Goal: Transaction & Acquisition: Book appointment/travel/reservation

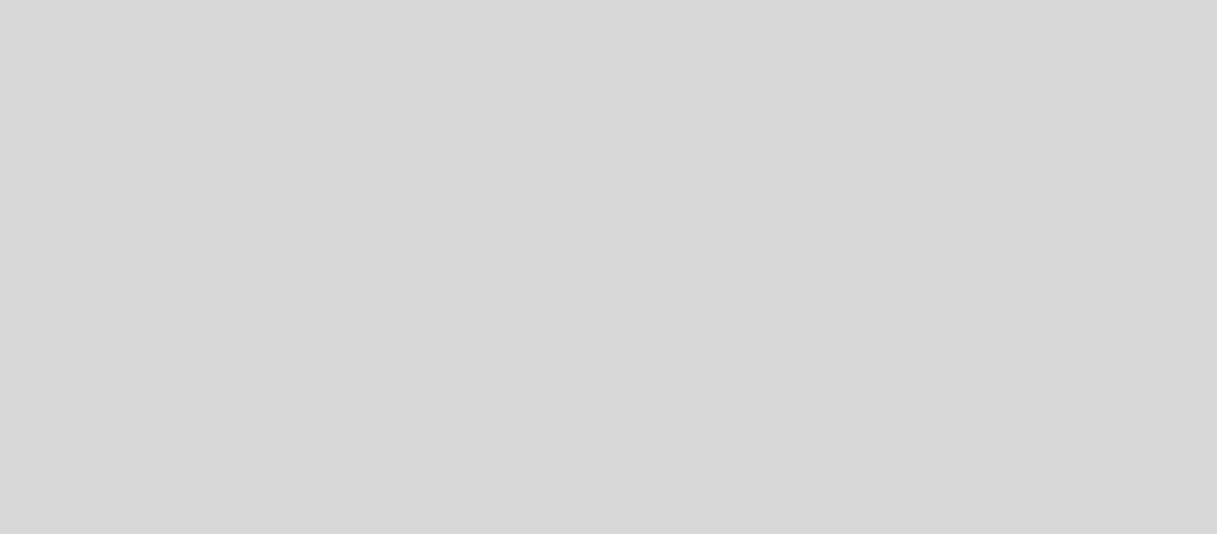
select select "pt"
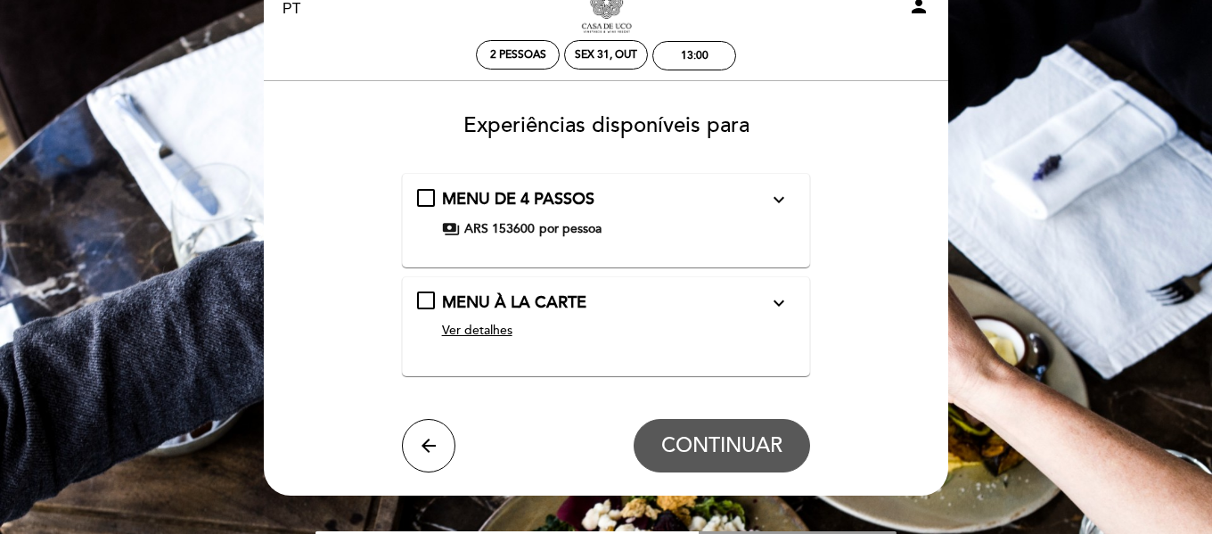
scroll to position [89, 0]
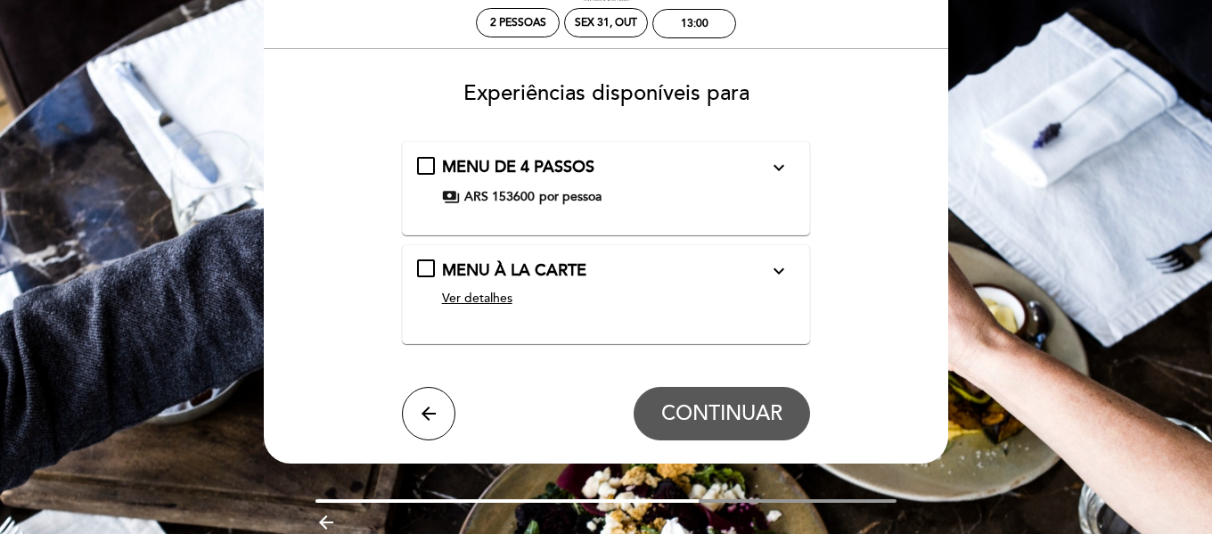
click at [497, 291] on span "Ver detalhes" at bounding box center [477, 298] width 70 height 15
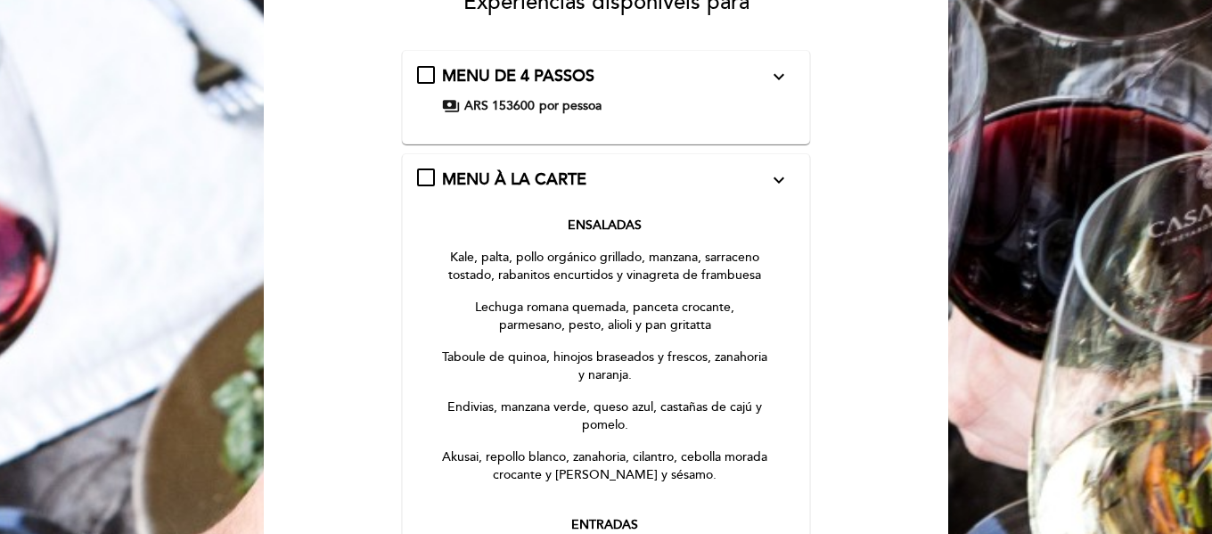
scroll to position [178, 0]
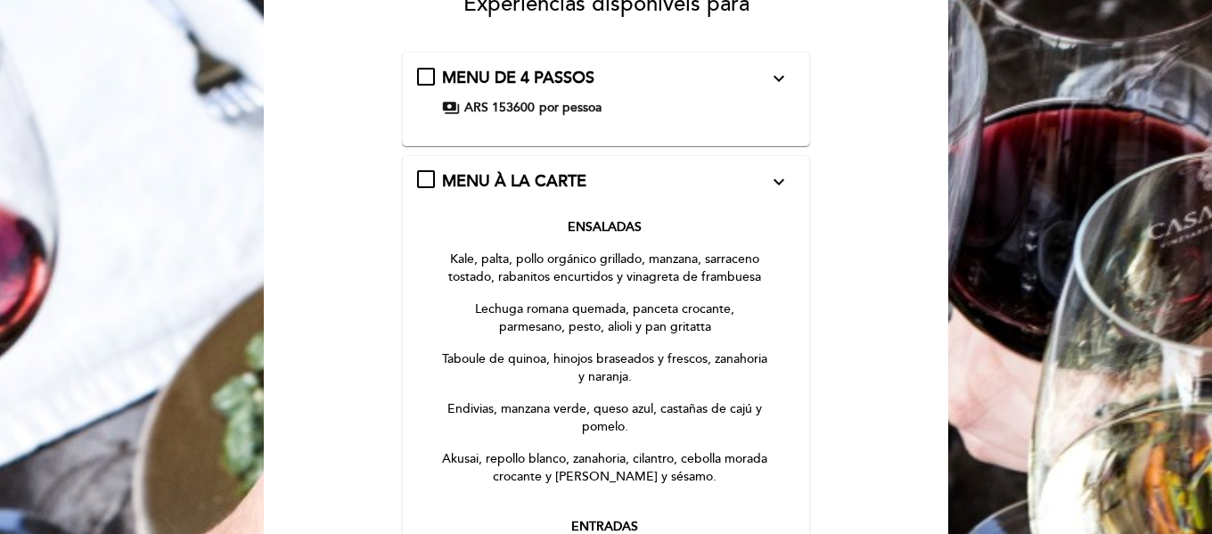
click at [572, 102] on span "por pessoa" at bounding box center [570, 108] width 62 height 18
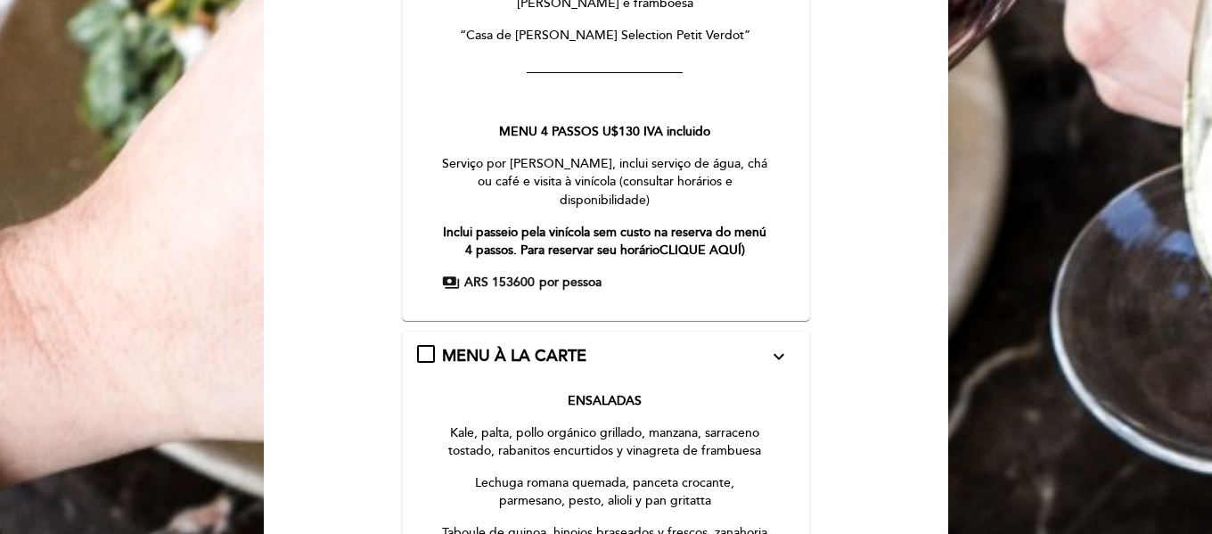
scroll to position [673, 0]
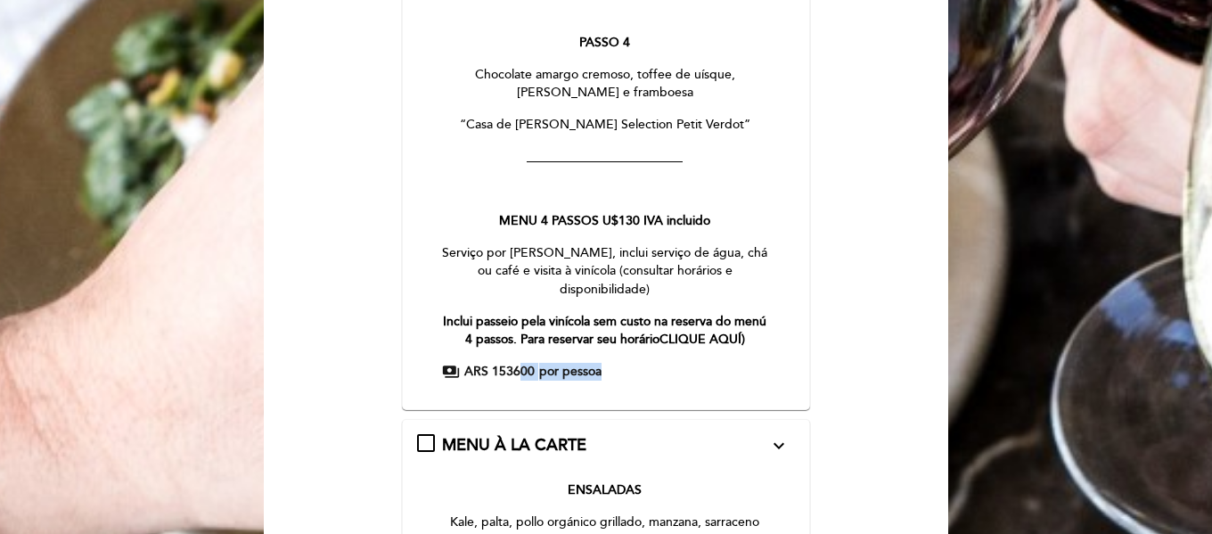
drag, startPoint x: 604, startPoint y: 318, endPoint x: 515, endPoint y: 318, distance: 89.1
click at [515, 363] on div "payments ARS 153600 por [PERSON_NAME]" at bounding box center [605, 372] width 327 height 18
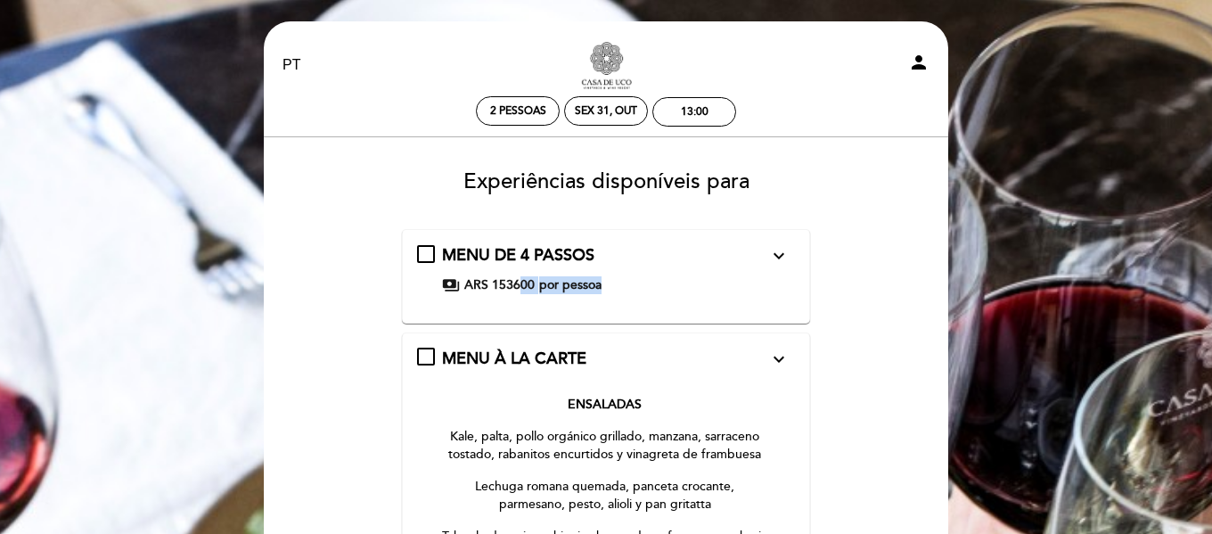
scroll to position [0, 0]
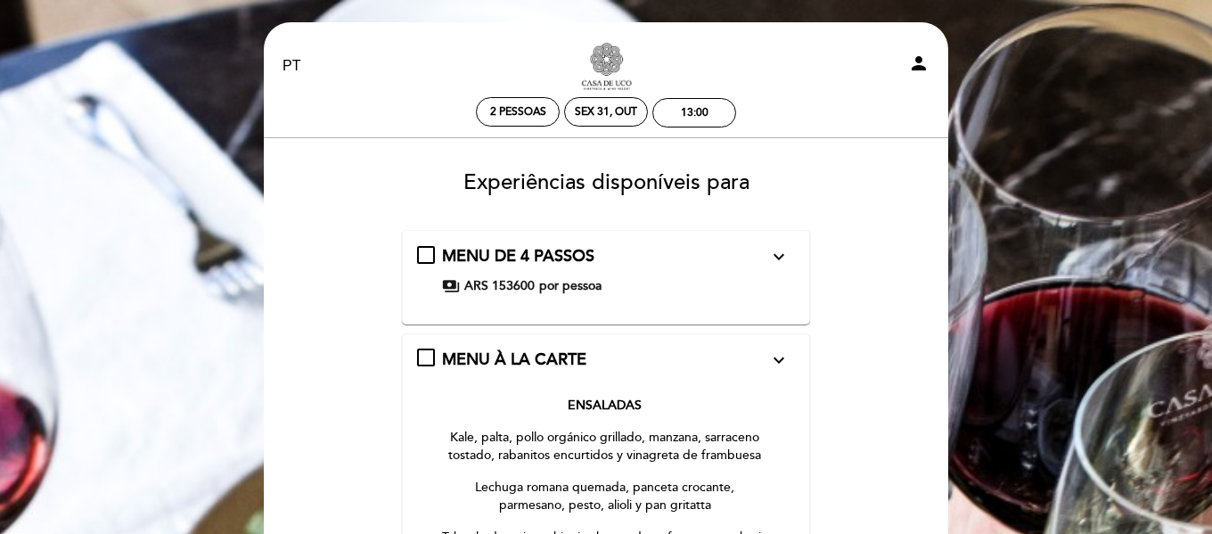
click at [779, 360] on icon "expand_more" at bounding box center [778, 359] width 21 height 21
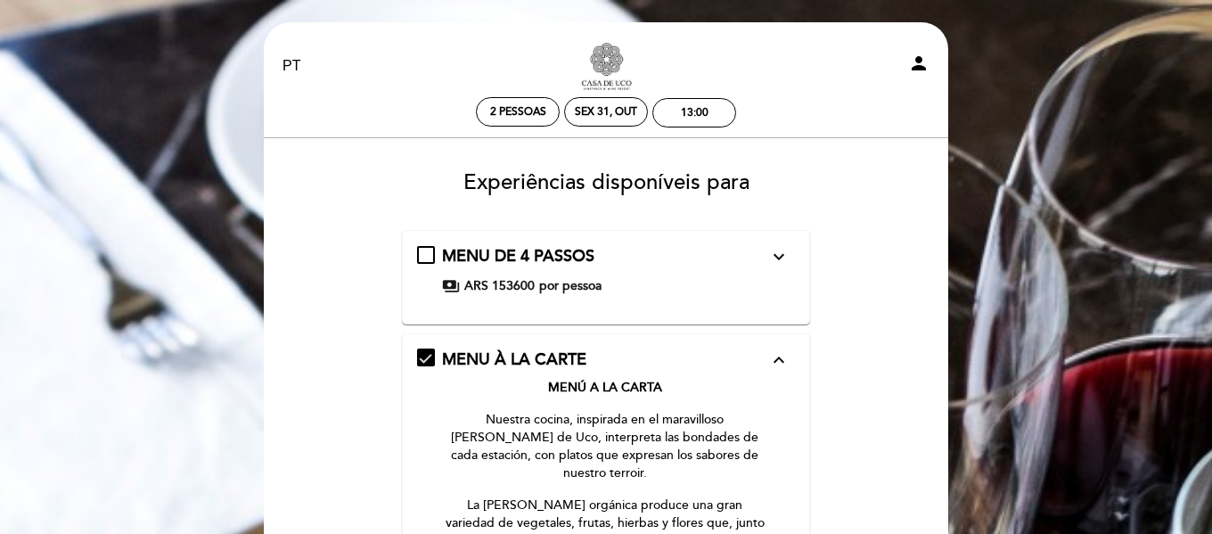
click at [782, 357] on icon "expand_less" at bounding box center [778, 359] width 21 height 21
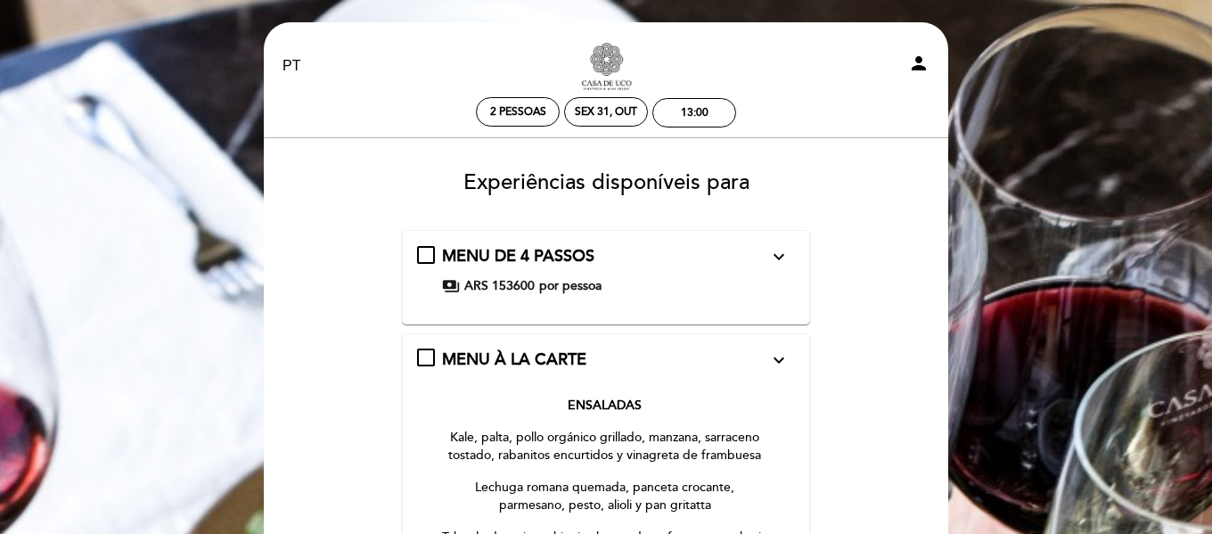
click at [777, 359] on icon "expand_more" at bounding box center [778, 359] width 21 height 21
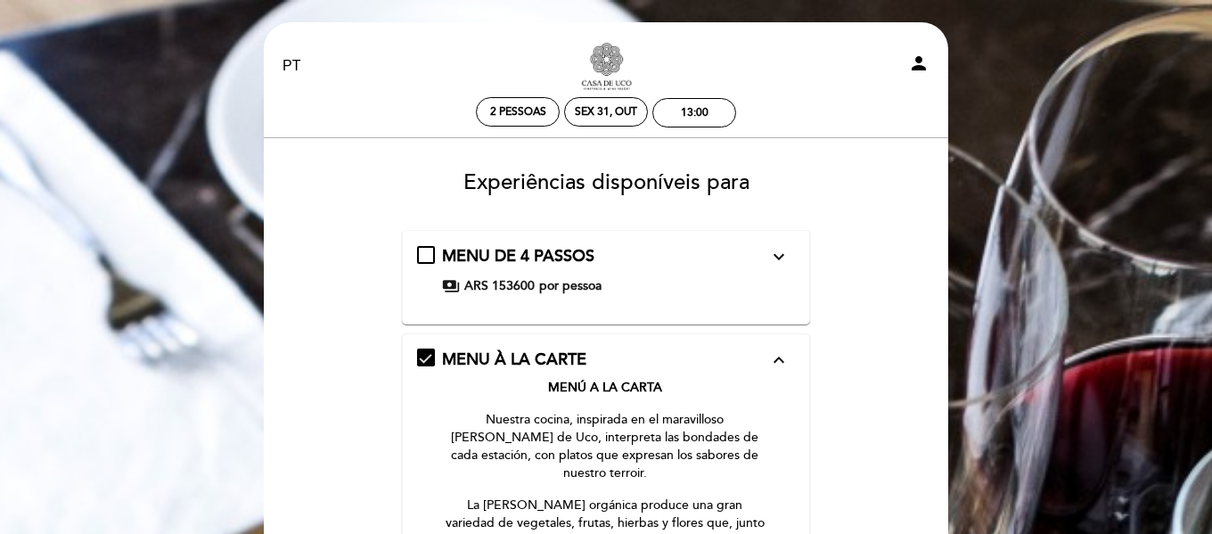
click at [783, 253] on icon "expand_more" at bounding box center [778, 256] width 21 height 21
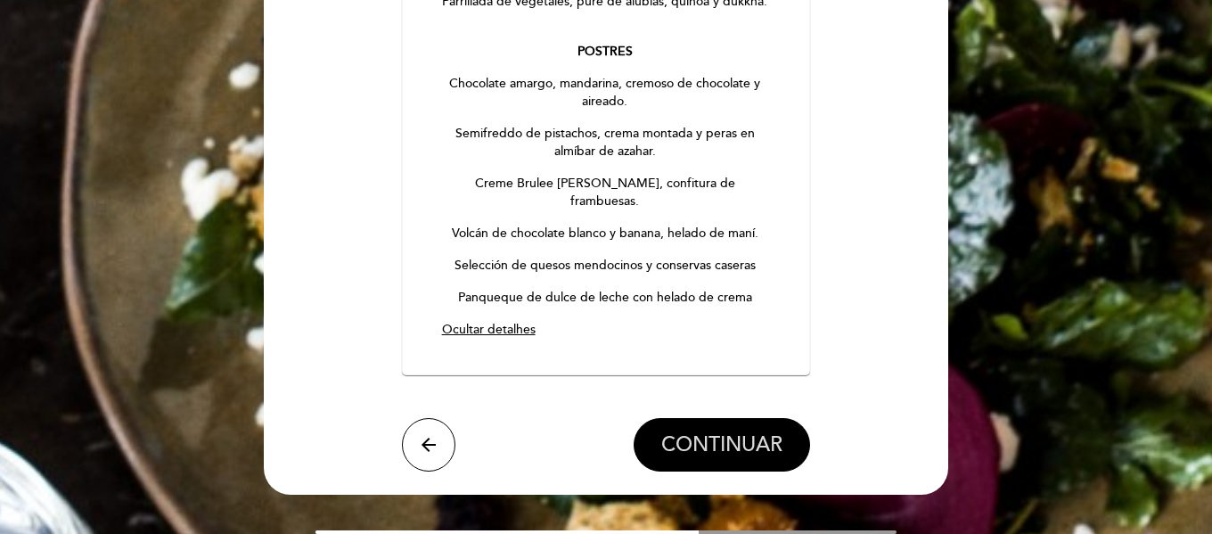
click at [708, 418] on button "CONTINUAR" at bounding box center [722, 444] width 176 height 53
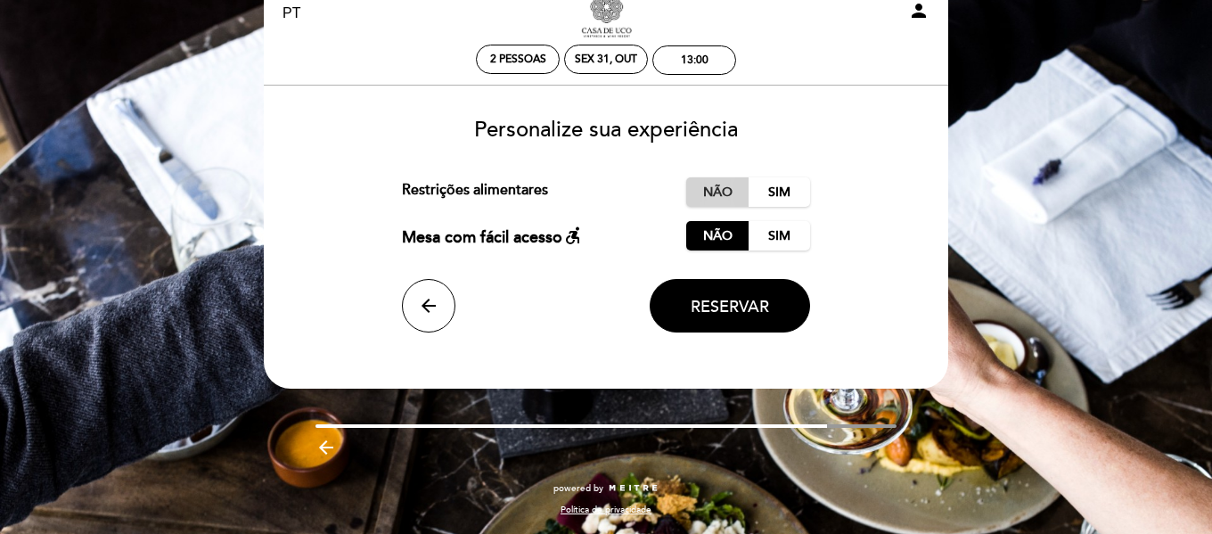
click at [727, 190] on label "Não" at bounding box center [717, 191] width 62 height 29
click at [741, 307] on span "Reservar" at bounding box center [730, 307] width 78 height 20
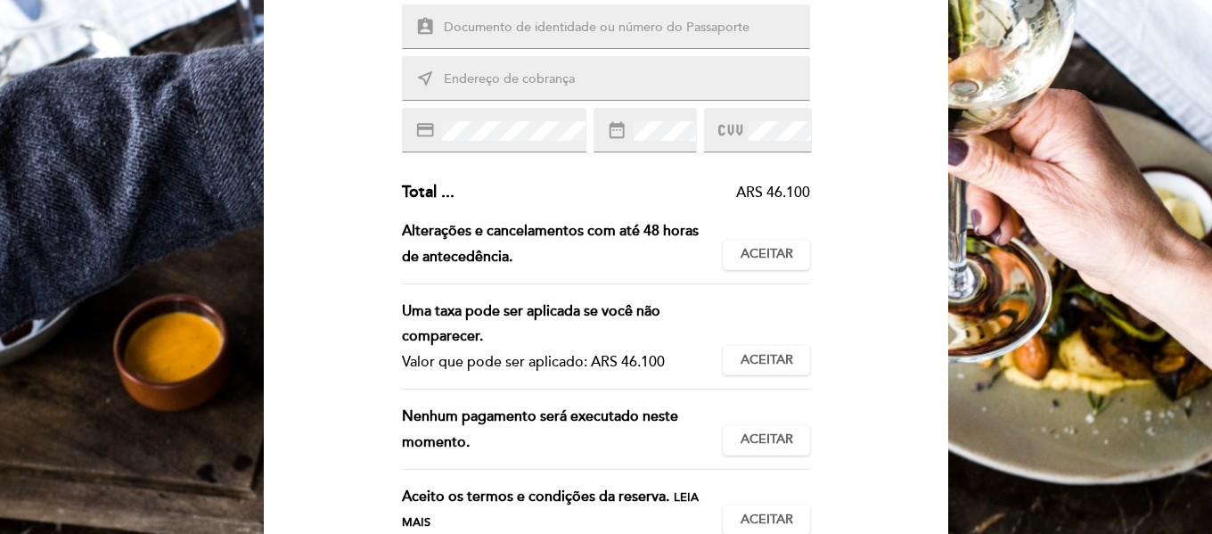
scroll to position [356, 0]
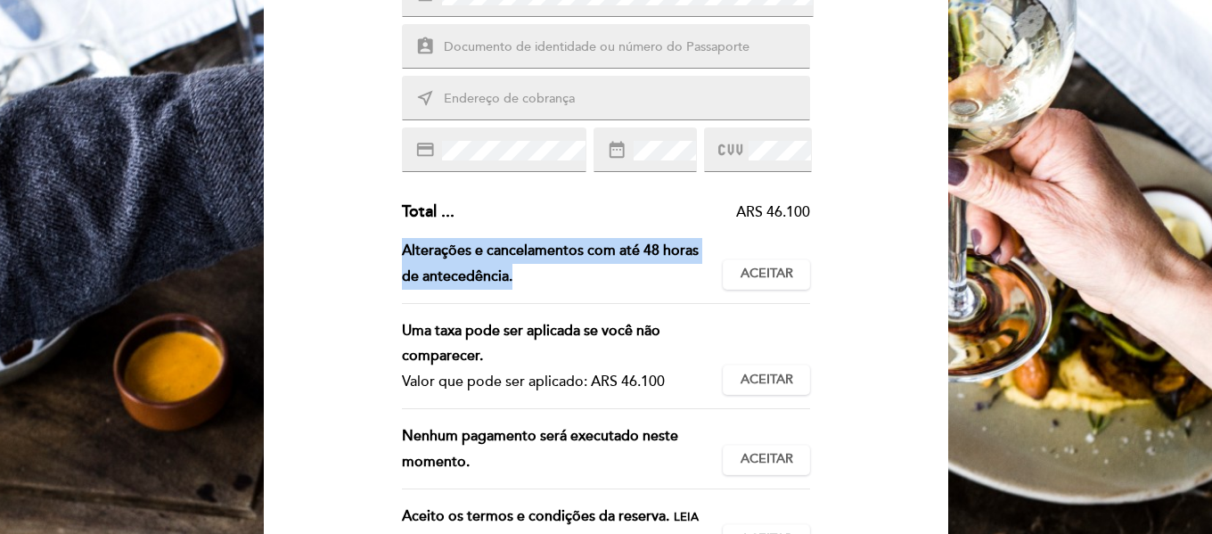
drag, startPoint x: 403, startPoint y: 250, endPoint x: 511, endPoint y: 269, distance: 110.5
click at [511, 269] on div "Alterações e cancelamentos com até 48 horas de antecedência." at bounding box center [563, 264] width 322 height 52
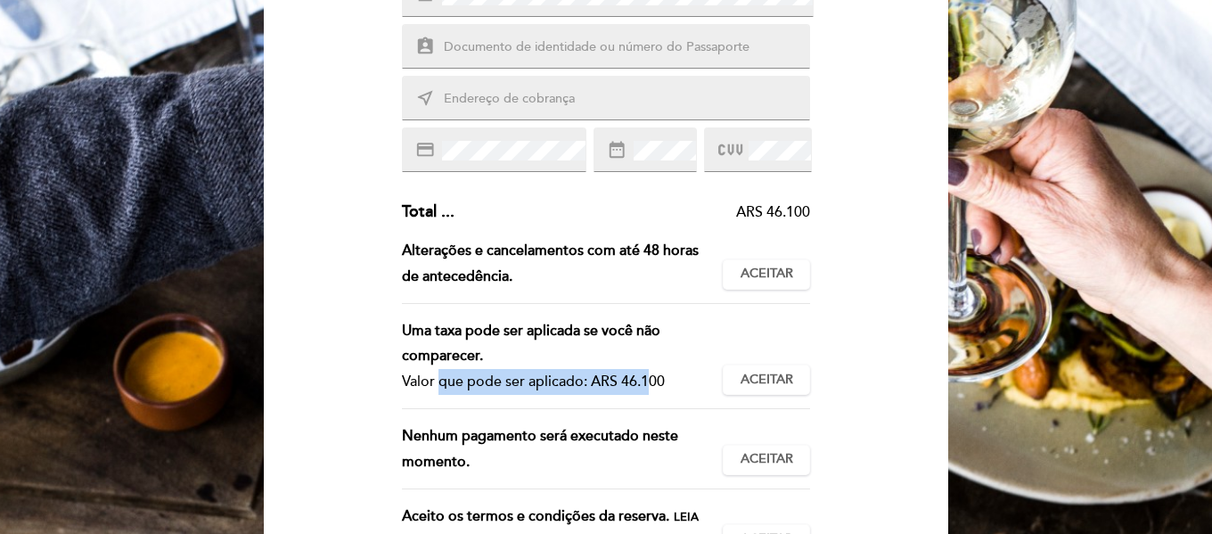
drag, startPoint x: 405, startPoint y: 381, endPoint x: 606, endPoint y: 378, distance: 201.4
click at [606, 378] on div "Valor que pode ser aplicado: ARS 46.100" at bounding box center [555, 382] width 307 height 26
